Goal: Task Accomplishment & Management: Manage account settings

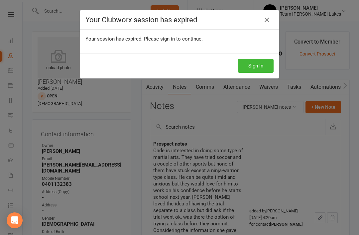
click at [259, 60] on button "Sign In" at bounding box center [256, 66] width 36 height 14
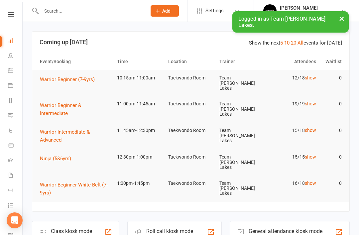
click at [12, 177] on icon at bounding box center [10, 174] width 5 height 5
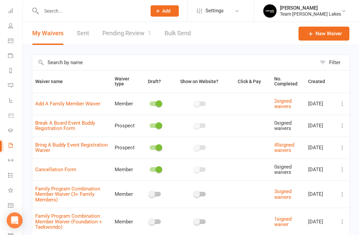
scroll to position [31, 0]
click at [11, 178] on link "Tasks" at bounding box center [15, 175] width 15 height 15
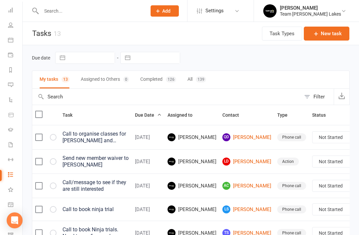
click at [226, 137] on link "QD Quinn Dalglish" at bounding box center [246, 137] width 49 height 8
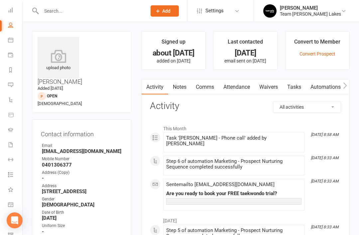
click at [295, 85] on link "Tasks" at bounding box center [293, 86] width 23 height 15
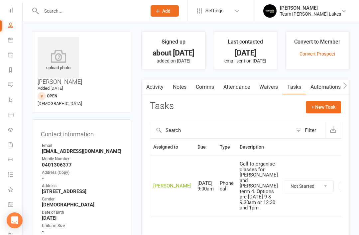
click at [342, 189] on icon "button" at bounding box center [345, 186] width 6 height 6
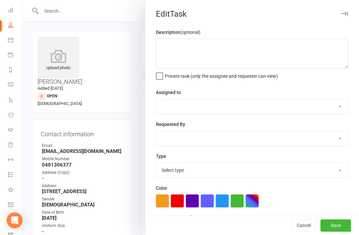
type textarea "Call to organise classes for Lily and Quinn term 4. Options are Saturday 9 & 9:…"
select select "32968"
type input "15 Sep 2025"
type input "9:00am"
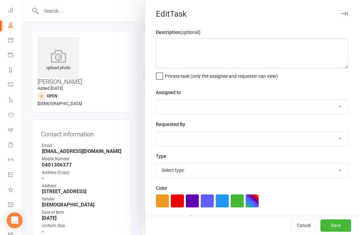
checkbox input "true"
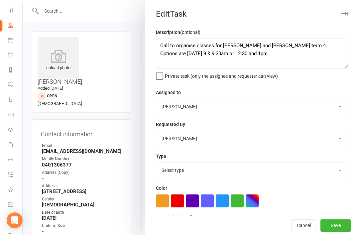
select select "2576"
click at [223, 56] on textarea "Call to organise classes for Lily and Quinn term 4. Options are Saturday 9 & 9:…" at bounding box center [252, 54] width 192 height 30
click at [289, 46] on textarea "Call to organise classes for Lily and Quinn term 4. Options are Saturday 9 & 9:…" at bounding box center [252, 54] width 192 height 30
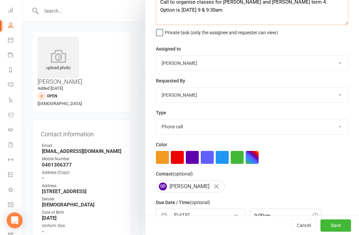
scroll to position [45, 0]
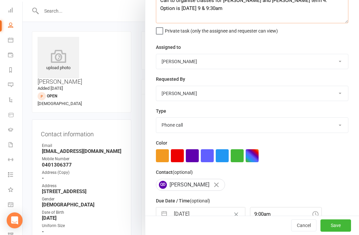
type textarea "Call to organise classes for Lily and Quinn term 4. Option is Saturday 9 & 9:30…"
click at [340, 224] on button "Save" at bounding box center [335, 225] width 31 height 12
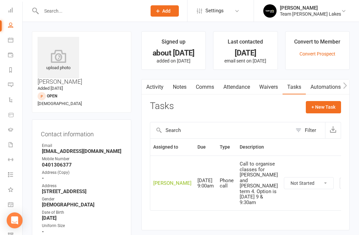
click at [11, 44] on link "Calendar" at bounding box center [15, 40] width 15 height 15
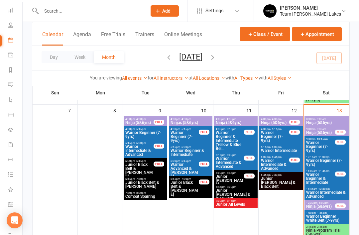
scroll to position [172, 0]
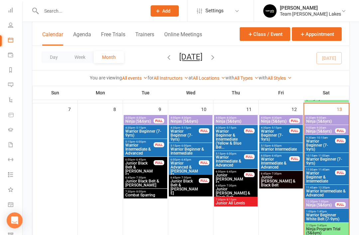
click at [326, 230] on span "Ninja Program Trial (5&6yrs)" at bounding box center [325, 231] width 41 height 8
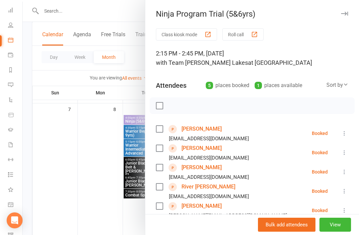
click at [202, 205] on link "[PERSON_NAME]" at bounding box center [201, 206] width 40 height 11
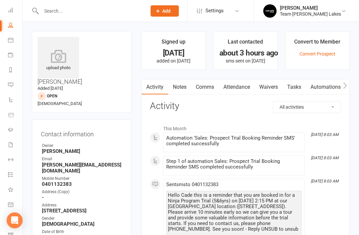
click at [181, 87] on link "Notes" at bounding box center [179, 86] width 23 height 15
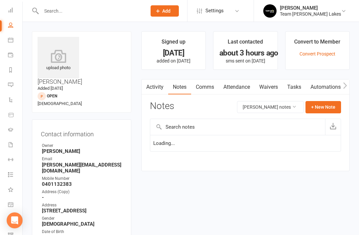
scroll to position [21, 0]
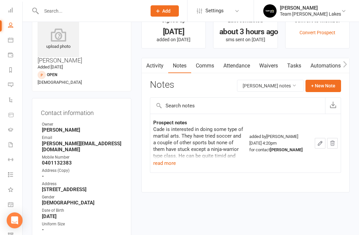
click at [167, 161] on button "read more" at bounding box center [164, 163] width 23 height 8
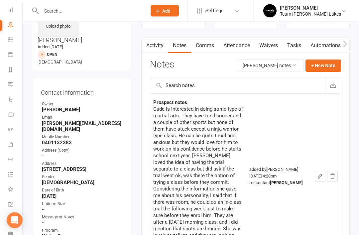
scroll to position [0, 0]
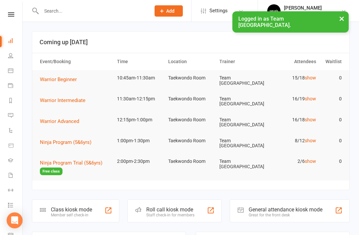
click at [10, 72] on icon at bounding box center [10, 70] width 5 height 5
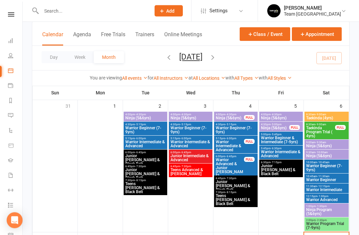
click at [328, 132] on span "Taekinda Program Trial ( 4yrs)" at bounding box center [320, 132] width 30 height 12
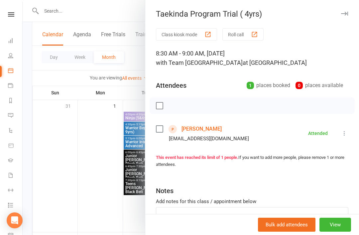
click at [210, 130] on link "Mason Marvilla" at bounding box center [201, 128] width 40 height 11
